Goal: Information Seeking & Learning: Learn about a topic

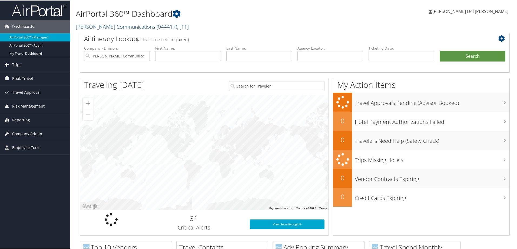
click at [18, 120] on span "Reporting" at bounding box center [21, 119] width 18 height 14
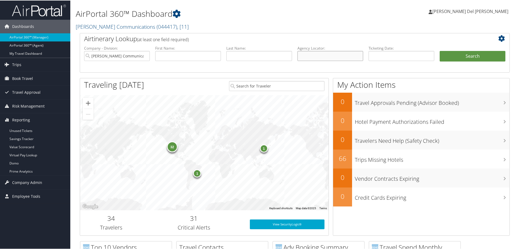
click at [312, 58] on input "text" at bounding box center [330, 55] width 66 height 10
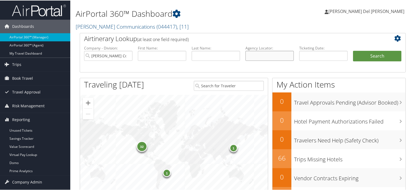
click at [247, 56] on input "text" at bounding box center [270, 55] width 48 height 10
type input "cs1pr2"
click at [353, 50] on button "Search" at bounding box center [377, 55] width 48 height 11
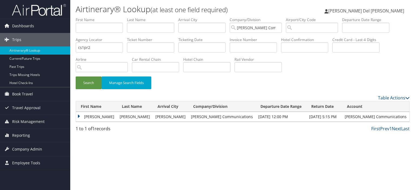
click at [78, 116] on td "STACY DENISE" at bounding box center [96, 117] width 41 height 10
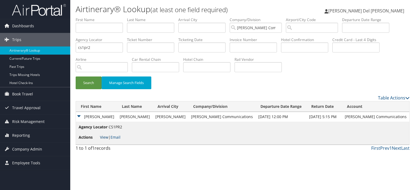
click at [104, 137] on link "View" at bounding box center [104, 137] width 8 height 5
drag, startPoint x: 107, startPoint y: 49, endPoint x: 55, endPoint y: 52, distance: 52.3
click at [55, 52] on div "Dashboards AirPortal 360™ (Manager) AirPortal 360™ (Agent) My Travel Dashboard …" at bounding box center [207, 95] width 415 height 190
click at [76, 77] on button "Search" at bounding box center [89, 83] width 26 height 13
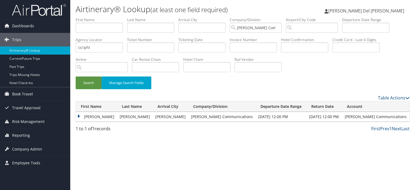
click at [79, 116] on td "STACY DENISE" at bounding box center [96, 117] width 41 height 10
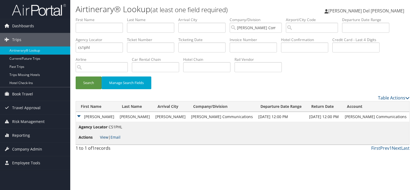
click at [103, 137] on link "View" at bounding box center [104, 137] width 8 height 5
drag, startPoint x: 107, startPoint y: 48, endPoint x: 40, endPoint y: 47, distance: 66.3
click at [41, 48] on div "Dashboards AirPortal 360™ (Manager) AirPortal 360™ (Agent) My Travel Dashboard …" at bounding box center [207, 95] width 415 height 190
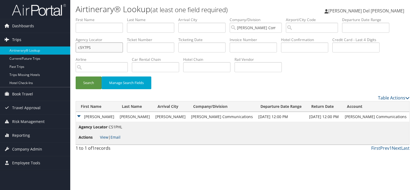
click at [76, 77] on button "Search" at bounding box center [89, 83] width 26 height 13
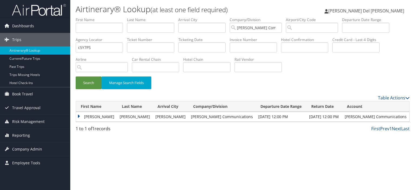
click at [80, 117] on td "STACY DENISE" at bounding box center [96, 117] width 41 height 10
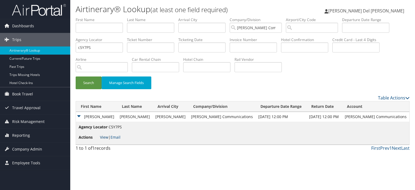
click at [104, 137] on link "View" at bounding box center [104, 137] width 8 height 5
drag, startPoint x: 94, startPoint y: 47, endPoint x: 65, endPoint y: 47, distance: 29.2
click at [65, 47] on div "Dashboards AirPortal 360™ (Manager) AirPortal 360™ (Agent) My Travel Dashboard …" at bounding box center [207, 95] width 415 height 190
click at [76, 77] on button "Search" at bounding box center [89, 83] width 26 height 13
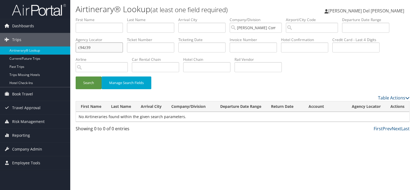
drag, startPoint x: 99, startPoint y: 47, endPoint x: 71, endPoint y: 49, distance: 28.5
click at [71, 49] on div "Airtinerary® Lookup (at least one field required) Carol Del Giudice Carol Del G…" at bounding box center [242, 95] width 345 height 190
click at [76, 77] on button "Search" at bounding box center [89, 83] width 26 height 13
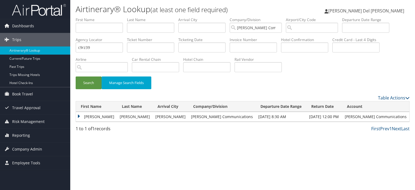
click at [79, 115] on td "STACY DENISE" at bounding box center [96, 117] width 41 height 10
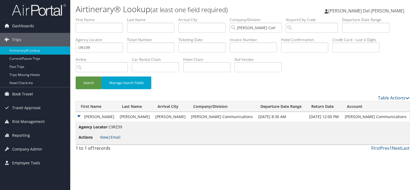
click at [104, 137] on link "View" at bounding box center [104, 137] width 8 height 5
drag, startPoint x: 107, startPoint y: 45, endPoint x: 54, endPoint y: 51, distance: 53.6
click at [54, 51] on div "Dashboards AirPortal 360™ (Manager) AirPortal 360™ (Agent) My Travel Dashboard …" at bounding box center [207, 95] width 415 height 190
click at [76, 77] on button "Search" at bounding box center [89, 83] width 26 height 13
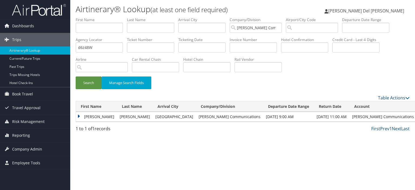
click at [78, 117] on td "MICHAEL DEAN" at bounding box center [96, 117] width 41 height 10
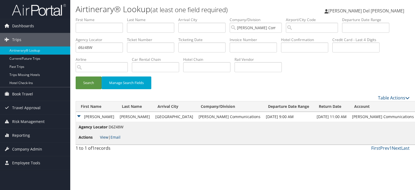
click at [105, 137] on link "View" at bounding box center [104, 137] width 8 height 5
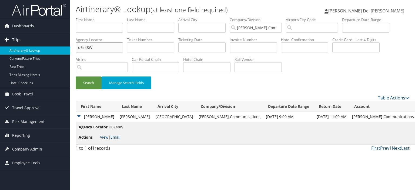
drag, startPoint x: 95, startPoint y: 49, endPoint x: 61, endPoint y: 44, distance: 34.7
click at [62, 45] on div "Dashboards AirPortal 360™ (Manager) AirPortal 360™ (Agent) My Travel Dashboard …" at bounding box center [207, 95] width 415 height 190
click at [76, 77] on button "Search" at bounding box center [89, 83] width 26 height 13
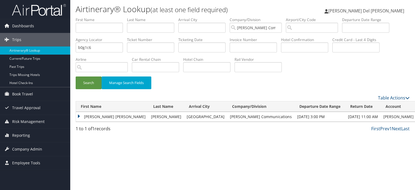
click at [78, 117] on td "SEAN JONATHAN" at bounding box center [112, 117] width 72 height 10
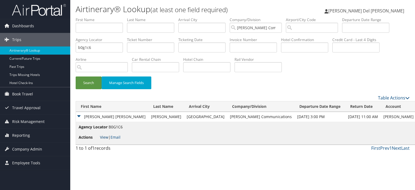
click at [104, 138] on link "View" at bounding box center [104, 137] width 8 height 5
drag, startPoint x: 95, startPoint y: 46, endPoint x: 45, endPoint y: 53, distance: 50.2
click at [46, 53] on div "Dashboards AirPortal 360™ (Manager) AirPortal 360™ (Agent) My Travel Dashboard …" at bounding box center [207, 95] width 415 height 190
click at [76, 77] on button "Search" at bounding box center [89, 83] width 26 height 13
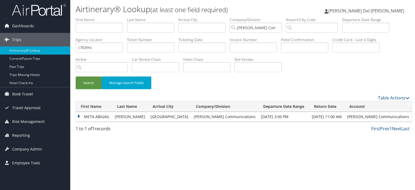
drag, startPoint x: 79, startPoint y: 116, endPoint x: 88, endPoint y: 118, distance: 9.4
click at [79, 116] on td "META ABIGAIL" at bounding box center [94, 117] width 36 height 10
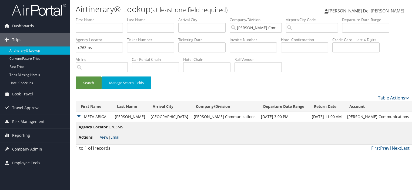
click at [105, 137] on link "View" at bounding box center [104, 137] width 8 height 5
drag, startPoint x: 107, startPoint y: 48, endPoint x: 37, endPoint y: 52, distance: 69.9
click at [40, 51] on div "Dashboards AirPortal 360™ (Manager) AirPortal 360™ (Agent) My Travel Dashboard …" at bounding box center [207, 95] width 415 height 190
type input "cdhffg"
click at [76, 77] on button "Search" at bounding box center [89, 83] width 26 height 13
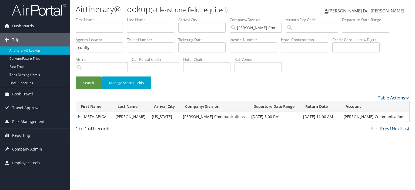
click at [79, 117] on td "META ABIGAIL" at bounding box center [94, 117] width 37 height 10
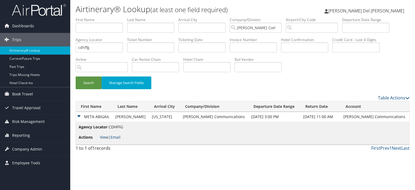
click at [104, 138] on link "View" at bounding box center [104, 137] width 8 height 5
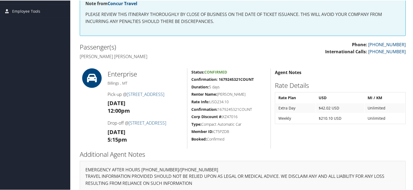
scroll to position [35, 0]
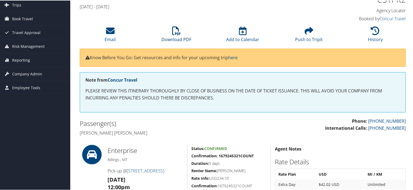
drag, startPoint x: 174, startPoint y: 33, endPoint x: 181, endPoint y: 38, distance: 8.6
click at [174, 34] on icon at bounding box center [176, 30] width 9 height 9
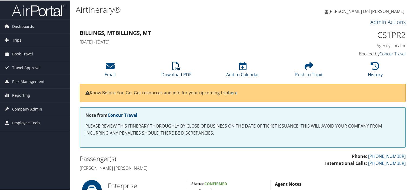
scroll to position [35, 0]
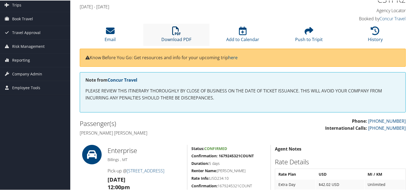
click at [177, 35] on li "Download PDF" at bounding box center [176, 34] width 66 height 22
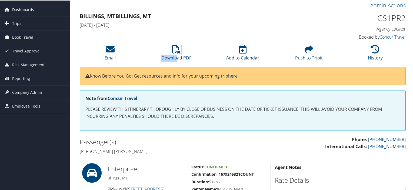
scroll to position [0, 0]
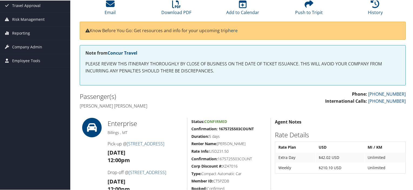
scroll to position [143, 0]
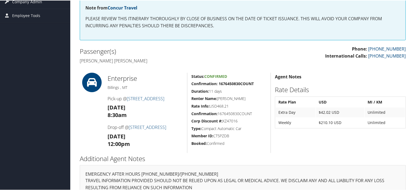
scroll to position [143, 0]
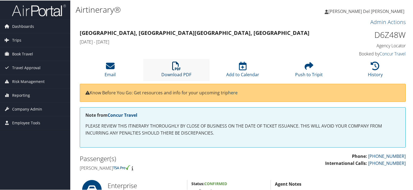
click at [174, 67] on icon at bounding box center [176, 65] width 9 height 9
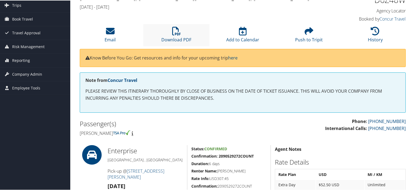
scroll to position [27, 0]
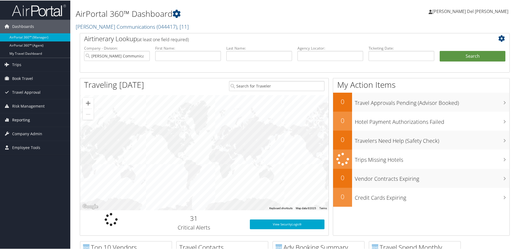
click at [25, 119] on span "Reporting" at bounding box center [21, 119] width 18 height 14
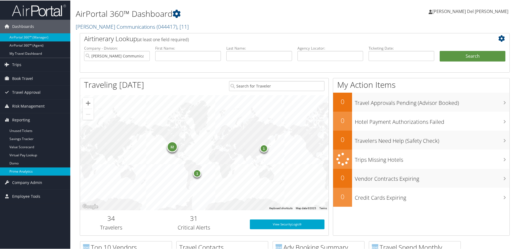
click at [21, 170] on link "Prime Analytics" at bounding box center [35, 171] width 70 height 8
click at [29, 182] on span "Company Admin" at bounding box center [27, 182] width 30 height 14
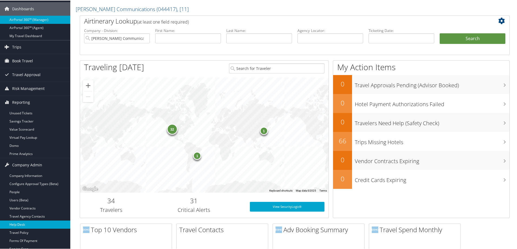
scroll to position [27, 0]
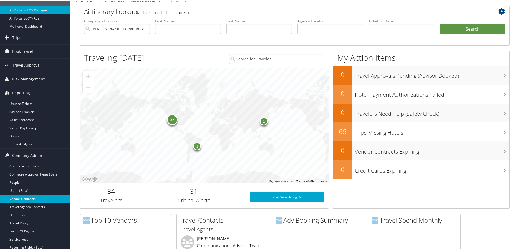
click at [22, 198] on link "Vendor Contracts" at bounding box center [35, 198] width 70 height 8
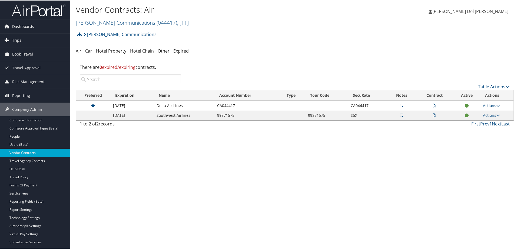
click at [111, 51] on link "Hotel Property" at bounding box center [111, 50] width 30 height 6
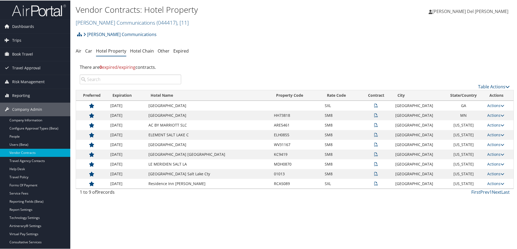
click at [125, 215] on div "Vendor Contracts: Hotel Property Sorenson Communications ( 044417 ) , [ 11 ] So…" at bounding box center [294, 124] width 449 height 249
click at [48, 68] on link "Travel Approval" at bounding box center [35, 68] width 70 height 14
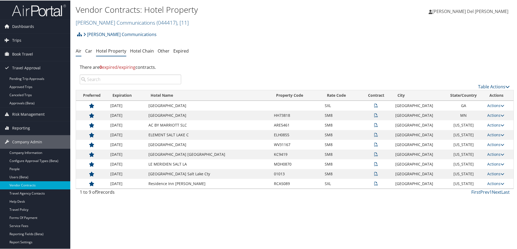
click at [79, 51] on link "Air" at bounding box center [79, 50] width 6 height 6
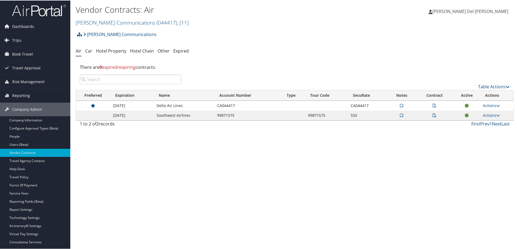
click at [433, 106] on icon at bounding box center [435, 105] width 4 height 4
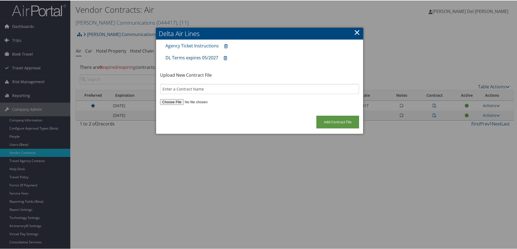
click at [194, 56] on link "DL Terms expires 05/2027" at bounding box center [192, 57] width 53 height 6
drag, startPoint x: 356, startPoint y: 34, endPoint x: 352, endPoint y: 42, distance: 9.4
click at [356, 34] on link "×" at bounding box center [357, 31] width 6 height 11
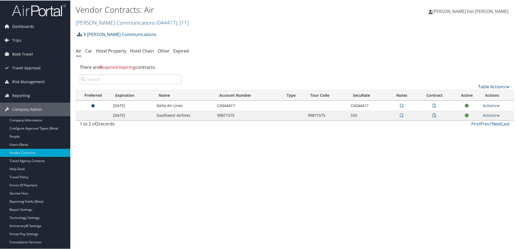
click at [434, 113] on icon at bounding box center [435, 115] width 4 height 4
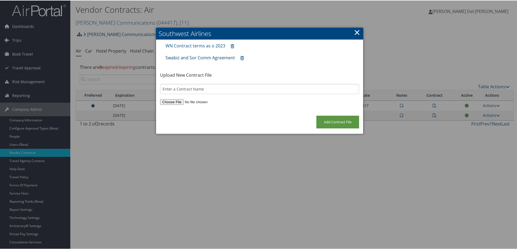
click at [201, 56] on link "Swabiz and Sor Comm Agreement" at bounding box center [201, 57] width 70 height 6
click at [199, 58] on link "Swabiz and Sor Comm Agreement" at bounding box center [201, 57] width 70 height 6
drag, startPoint x: 356, startPoint y: 31, endPoint x: 341, endPoint y: 34, distance: 14.7
click at [355, 31] on link "×" at bounding box center [357, 31] width 6 height 11
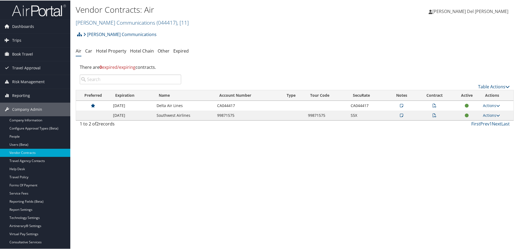
drag, startPoint x: 89, startPoint y: 50, endPoint x: 92, endPoint y: 52, distance: 3.5
click at [90, 51] on link "Car" at bounding box center [88, 50] width 7 height 6
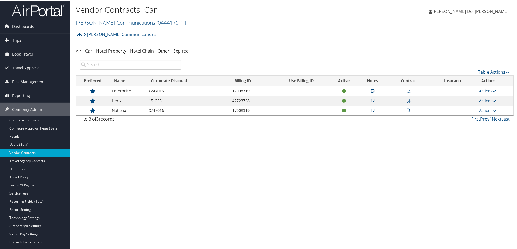
click at [408, 91] on icon at bounding box center [409, 90] width 4 height 4
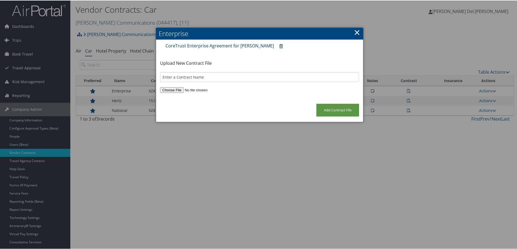
click at [232, 45] on link "CoreTrust Enterprise Agreement for Sorenson" at bounding box center [220, 45] width 108 height 6
drag, startPoint x: 354, startPoint y: 33, endPoint x: 335, endPoint y: 35, distance: 19.3
click at [354, 33] on link "×" at bounding box center [357, 31] width 6 height 11
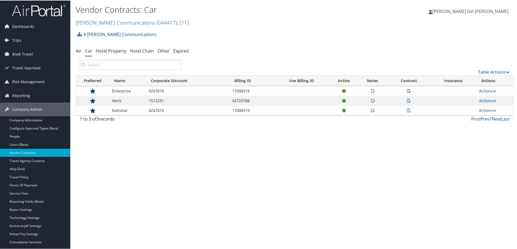
drag, startPoint x: 78, startPoint y: 50, endPoint x: 73, endPoint y: 52, distance: 5.3
click at [78, 50] on link "Air" at bounding box center [79, 50] width 6 height 6
